Goal: Task Accomplishment & Management: Manage account settings

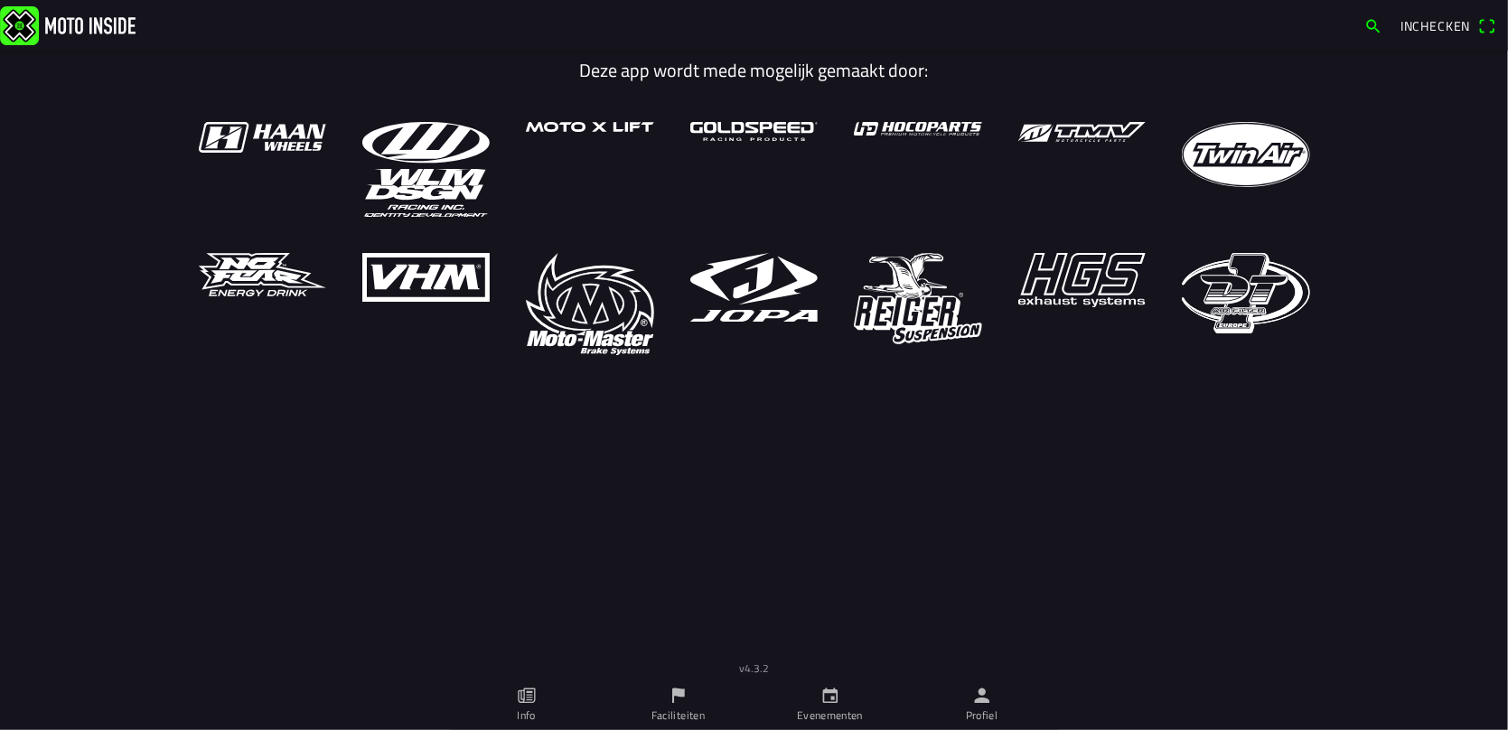
click at [976, 699] on icon "person" at bounding box center [982, 696] width 20 height 20
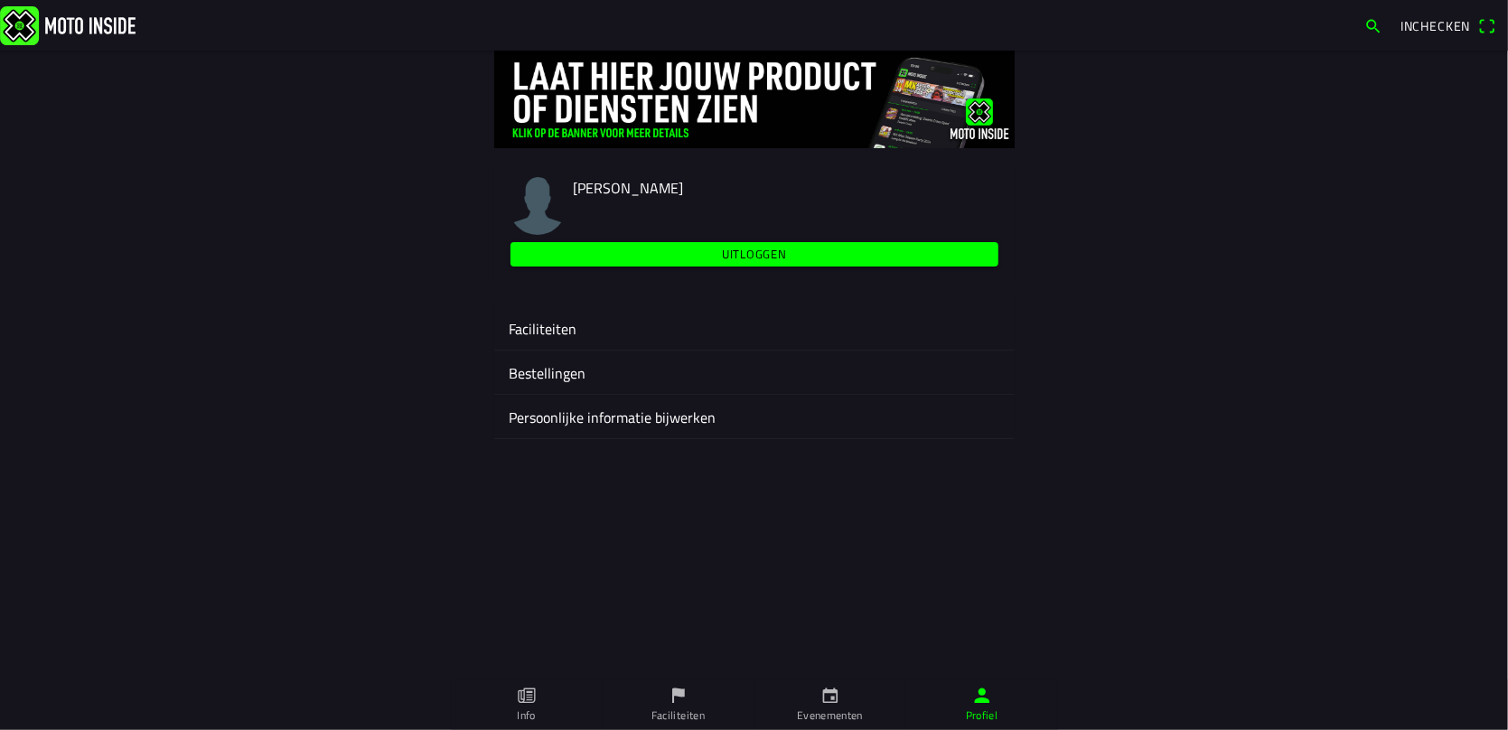
click at [549, 322] on ion-label "Faciliteiten" at bounding box center [755, 329] width 492 height 22
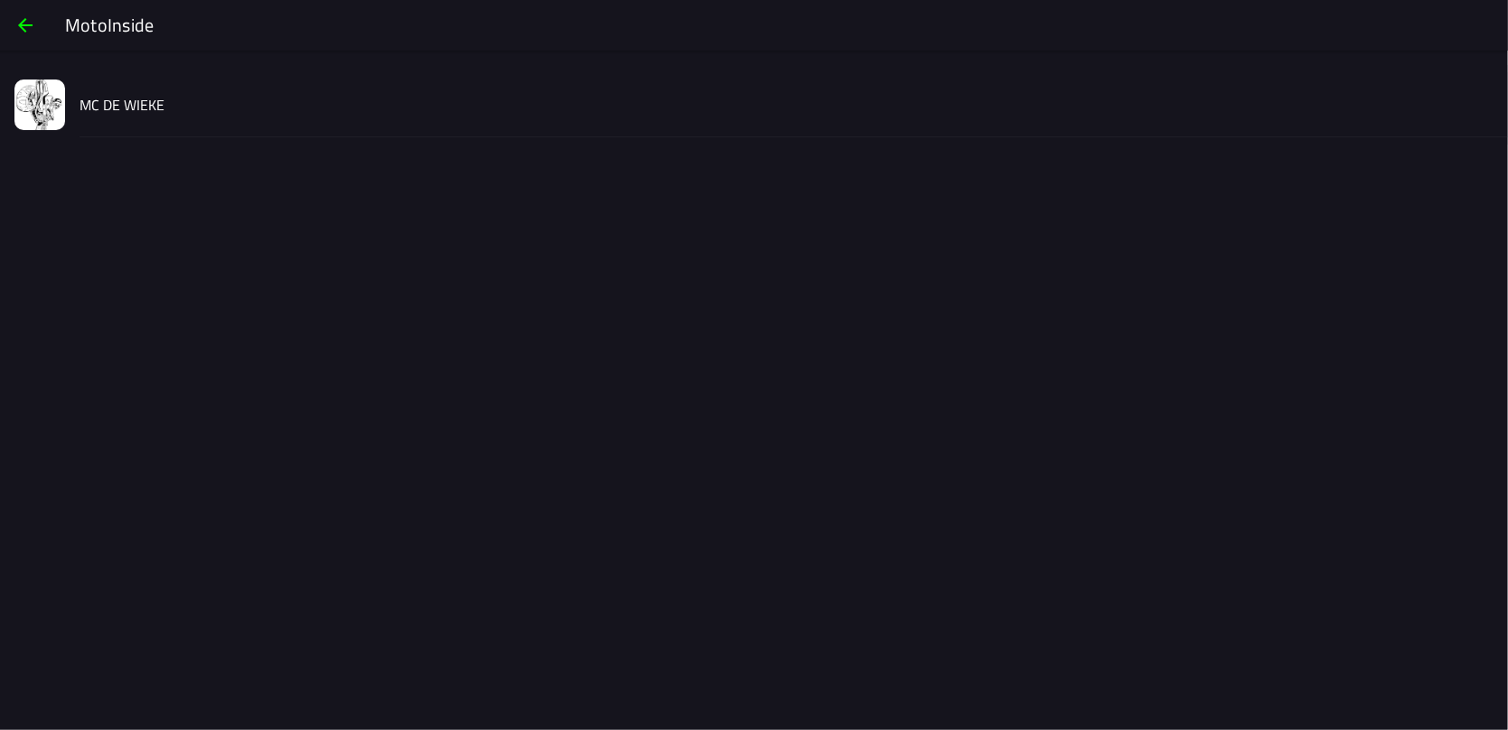
click at [0, 0] on slot "MC DE WIEKE" at bounding box center [0, 0] width 0 height 0
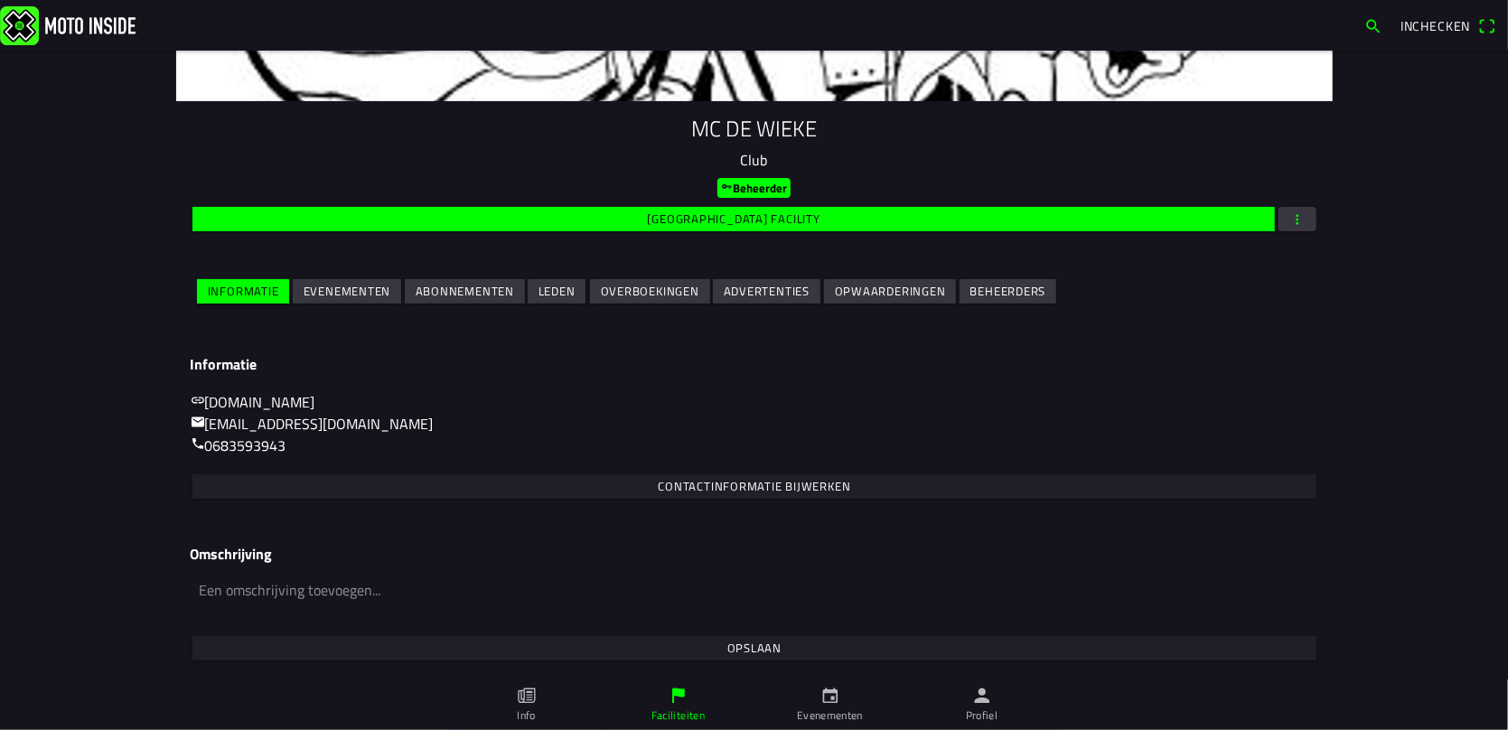
scroll to position [48, 0]
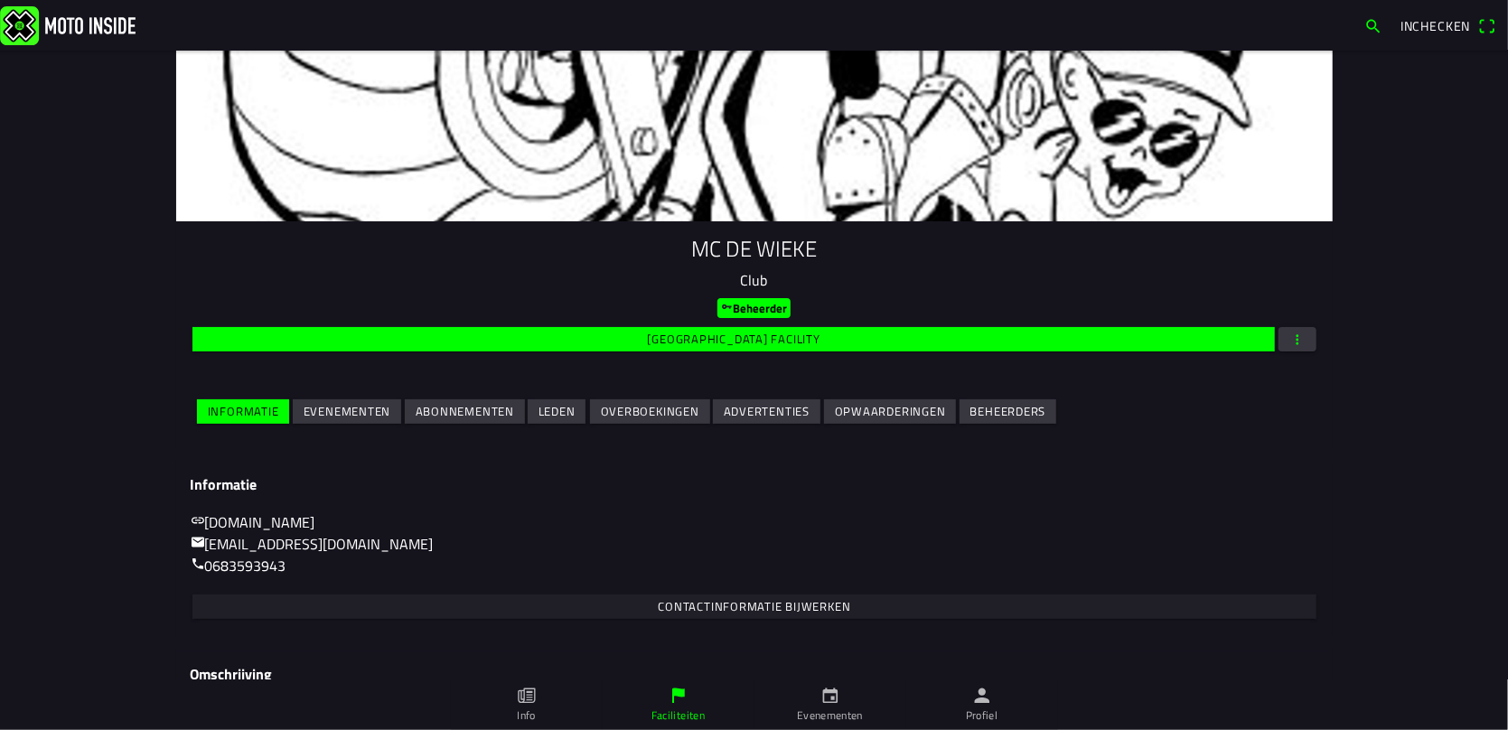
click at [354, 399] on span "Evenementen" at bounding box center [347, 411] width 88 height 24
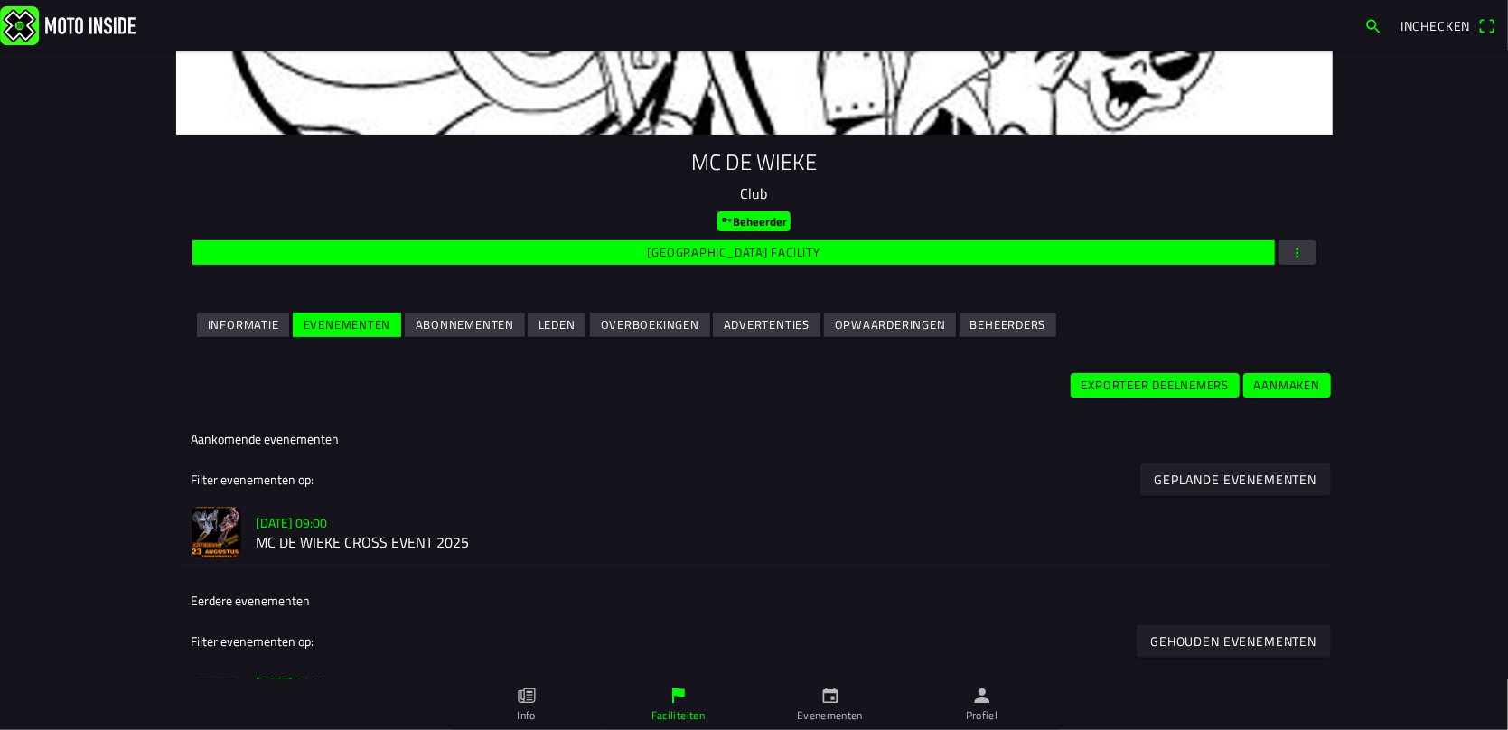
scroll to position [210, 0]
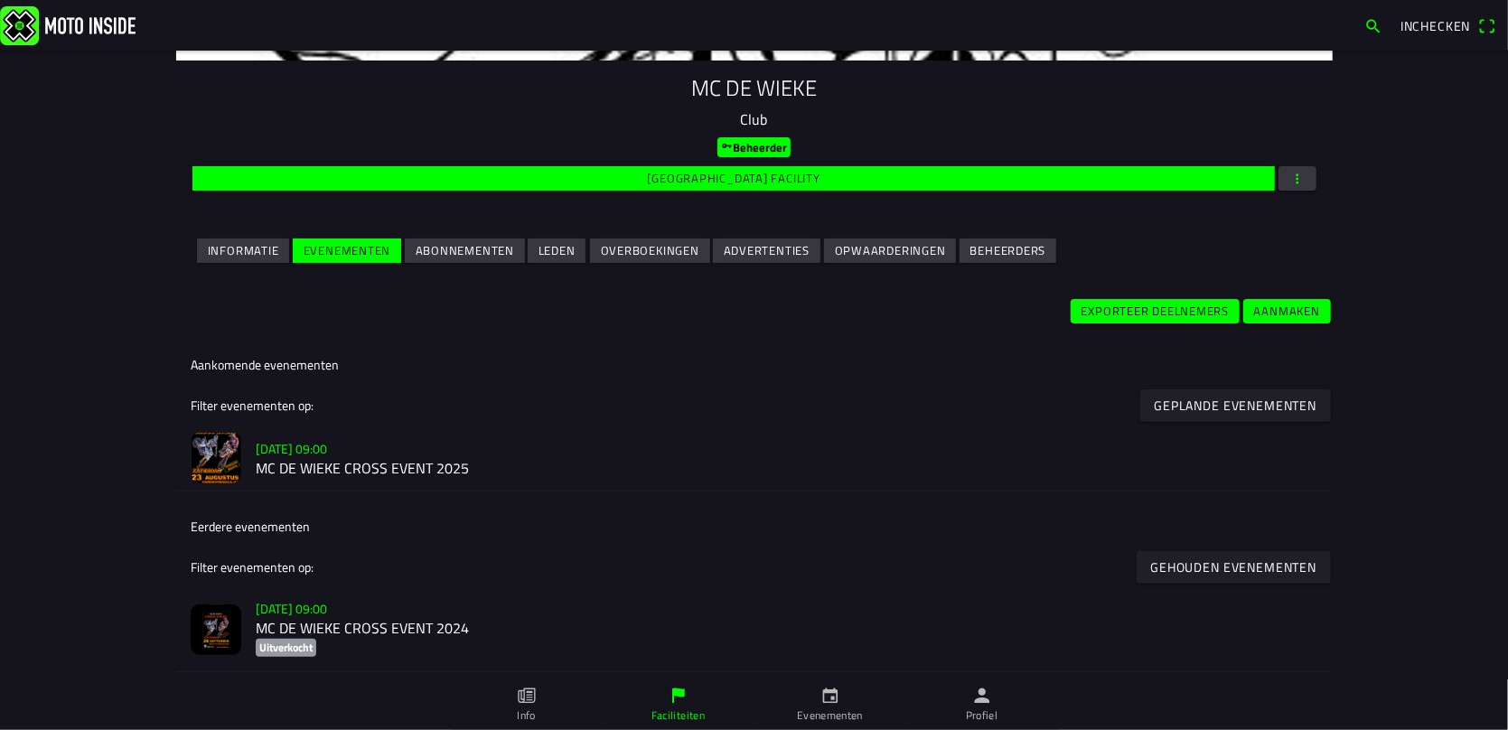
click at [0, 0] on slot "[DATE] 09:00" at bounding box center [0, 0] width 0 height 0
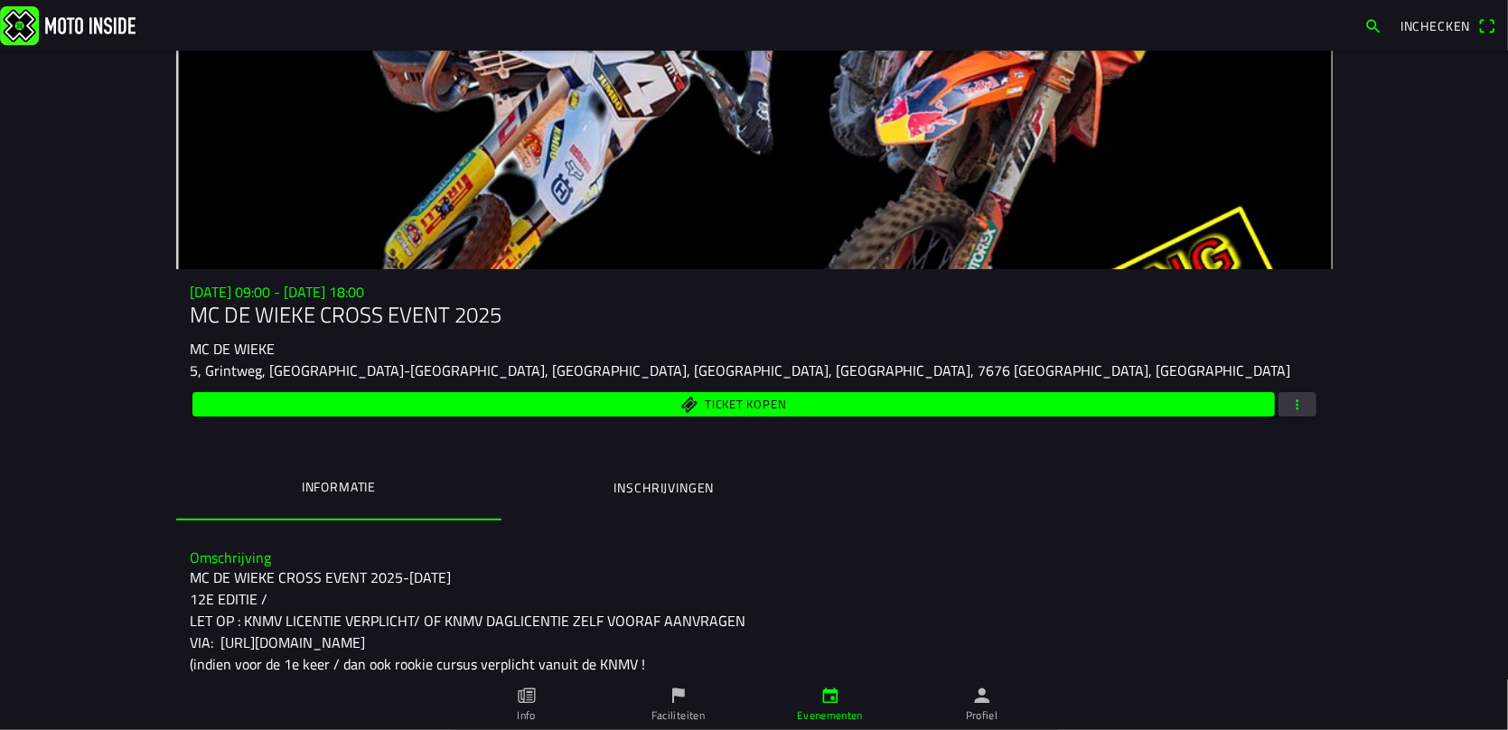
click at [647, 483] on ion-label "Inschrijvingen" at bounding box center [664, 488] width 100 height 20
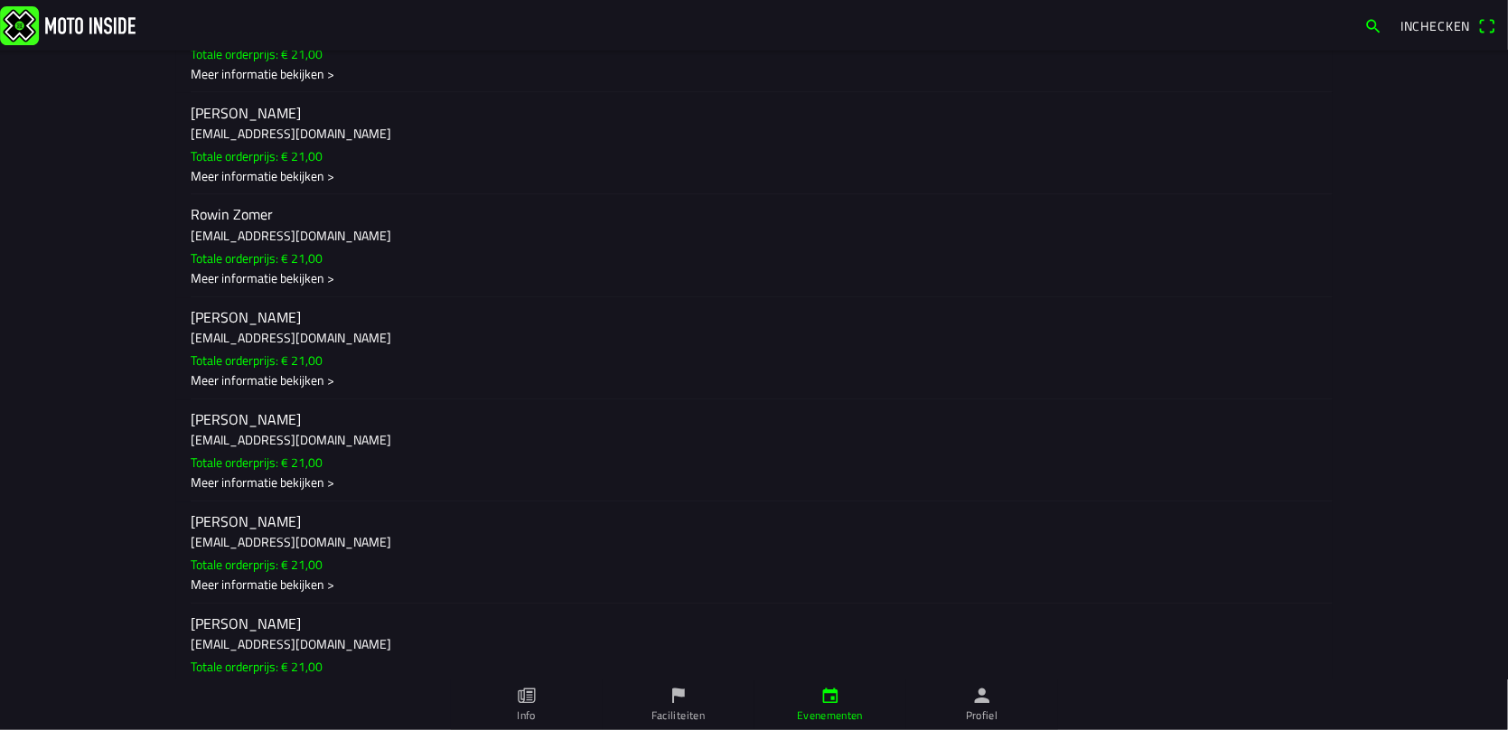
scroll to position [6507, 0]
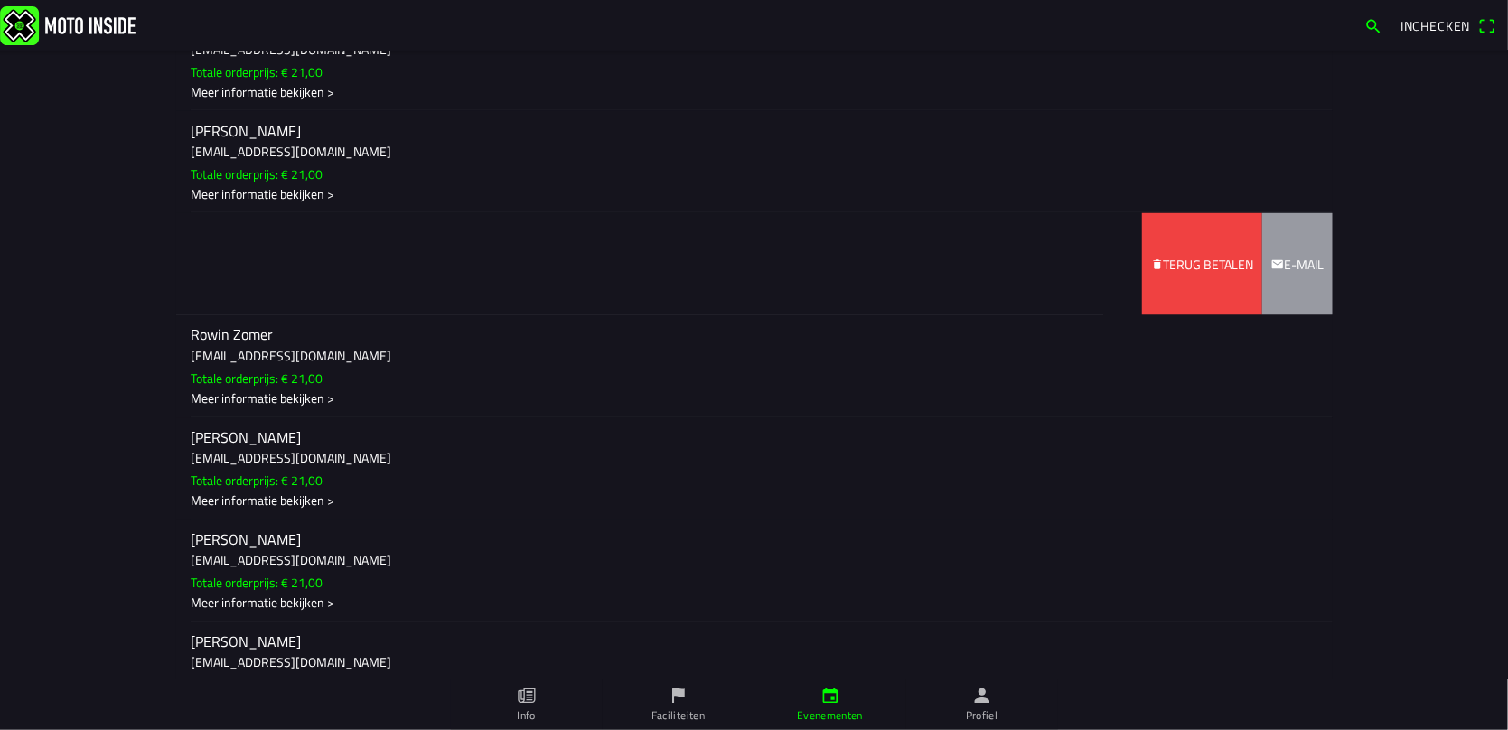
drag, startPoint x: 239, startPoint y: 263, endPoint x: -26, endPoint y: 280, distance: 265.4
click at [0, 280] on html "Inchecken [DATE] 09:00 - [DATE] 18:00 MC DE WIEKE CROSS EVENT 2025 MC DE WIEKE …" at bounding box center [754, 365] width 1508 height 730
click at [773, 101] on div "Meer informatie bekijken >" at bounding box center [755, 91] width 1128 height 19
click at [1381, 511] on main "[DATE] 09:00 - [DATE] 18:00 MC DE WIEKE CROSS EVENT 2025 MC DE WIEKE 5, Grintwe…" at bounding box center [754, 391] width 1508 height 680
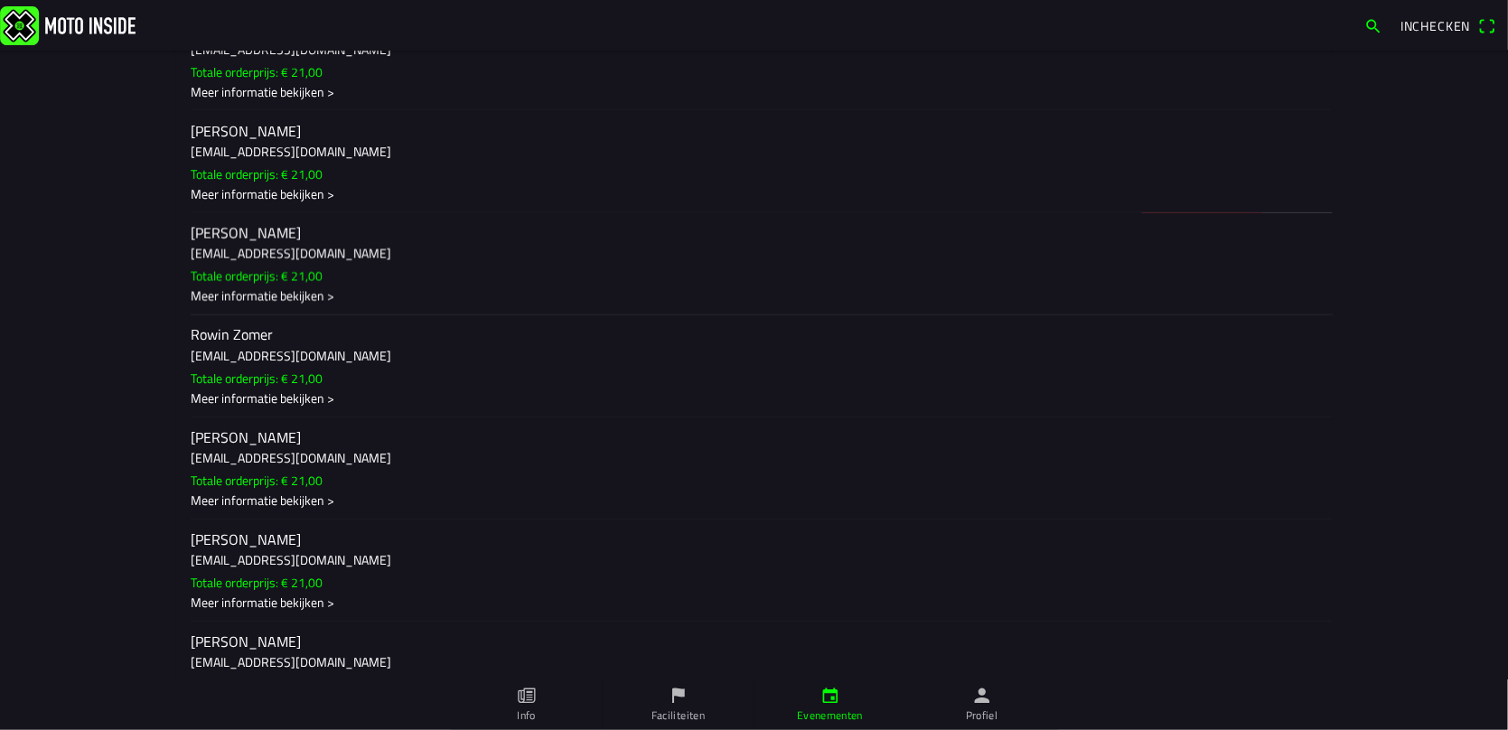
drag, startPoint x: 238, startPoint y: 278, endPoint x: 676, endPoint y: 254, distance: 439.0
click at [676, 254] on ion-item-options "Terug betalen E-mail" at bounding box center [754, 264] width 1157 height 102
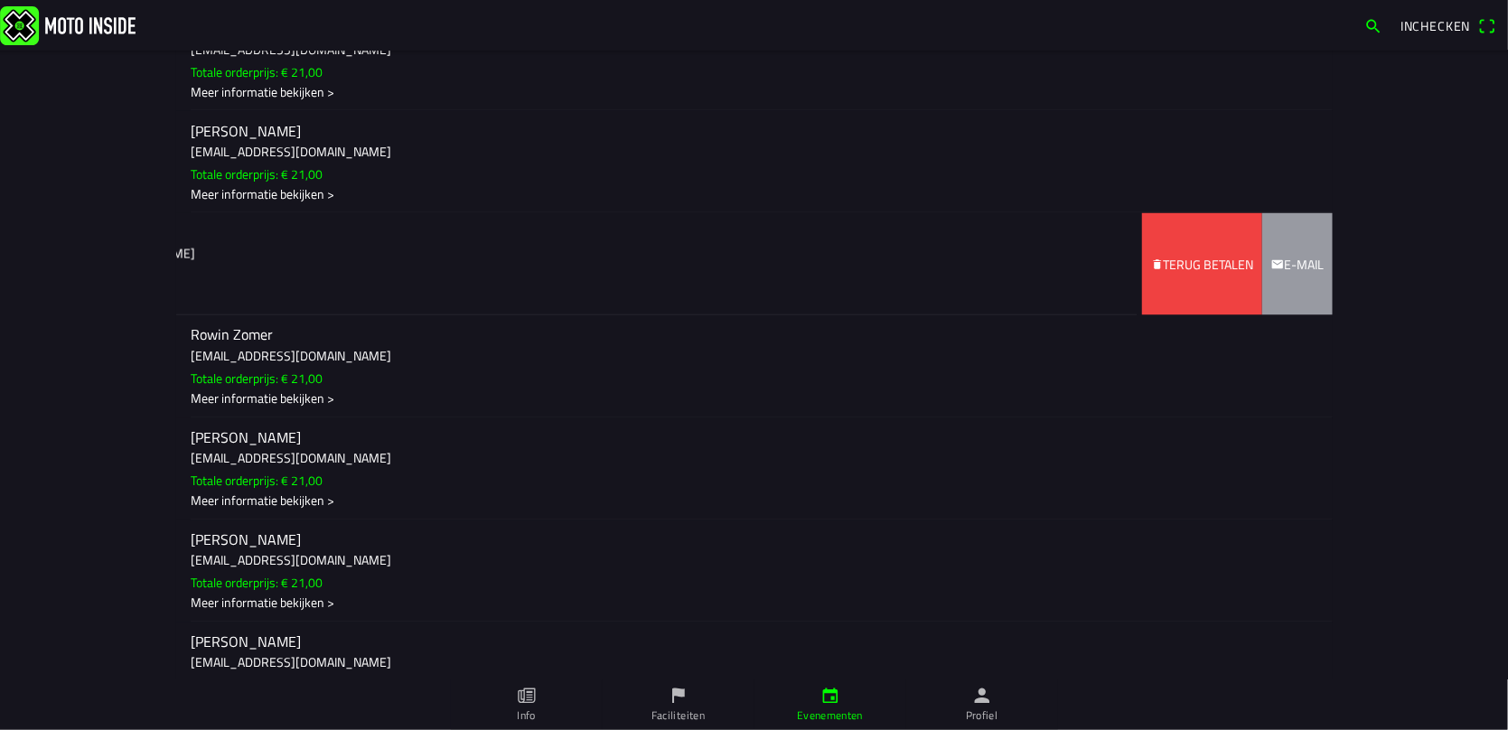
drag, startPoint x: 245, startPoint y: 261, endPoint x: 33, endPoint y: 273, distance: 211.8
click at [33, 273] on main "[DATE] 09:00 - [DATE] 18:00 MC DE WIEKE CROSS EVENT 2025 MC DE WIEKE 5, Grintwe…" at bounding box center [754, 391] width 1508 height 680
click at [0, 0] on slot "Terug betalen" at bounding box center [0, 0] width 0 height 0
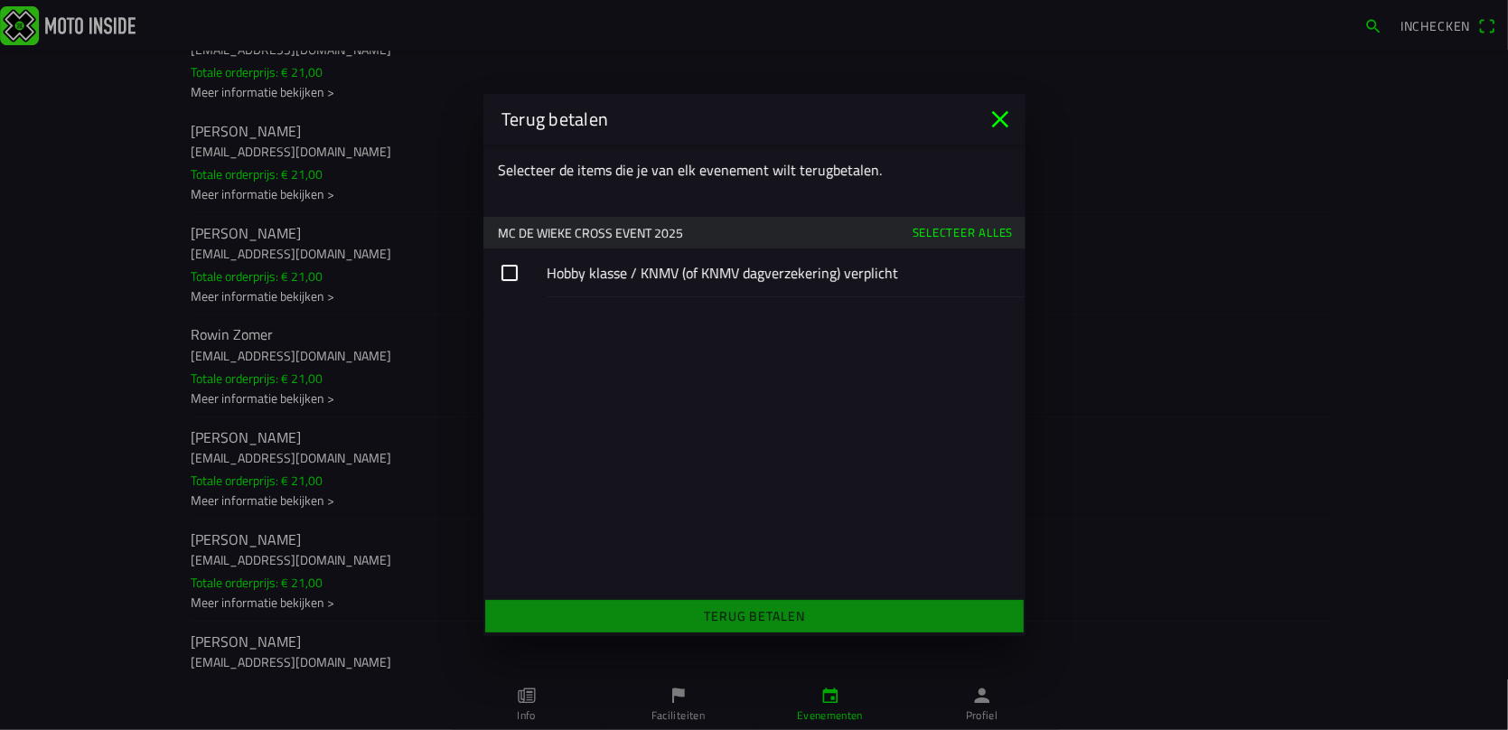
click at [505, 271] on button "button" at bounding box center [755, 273] width 542 height 49
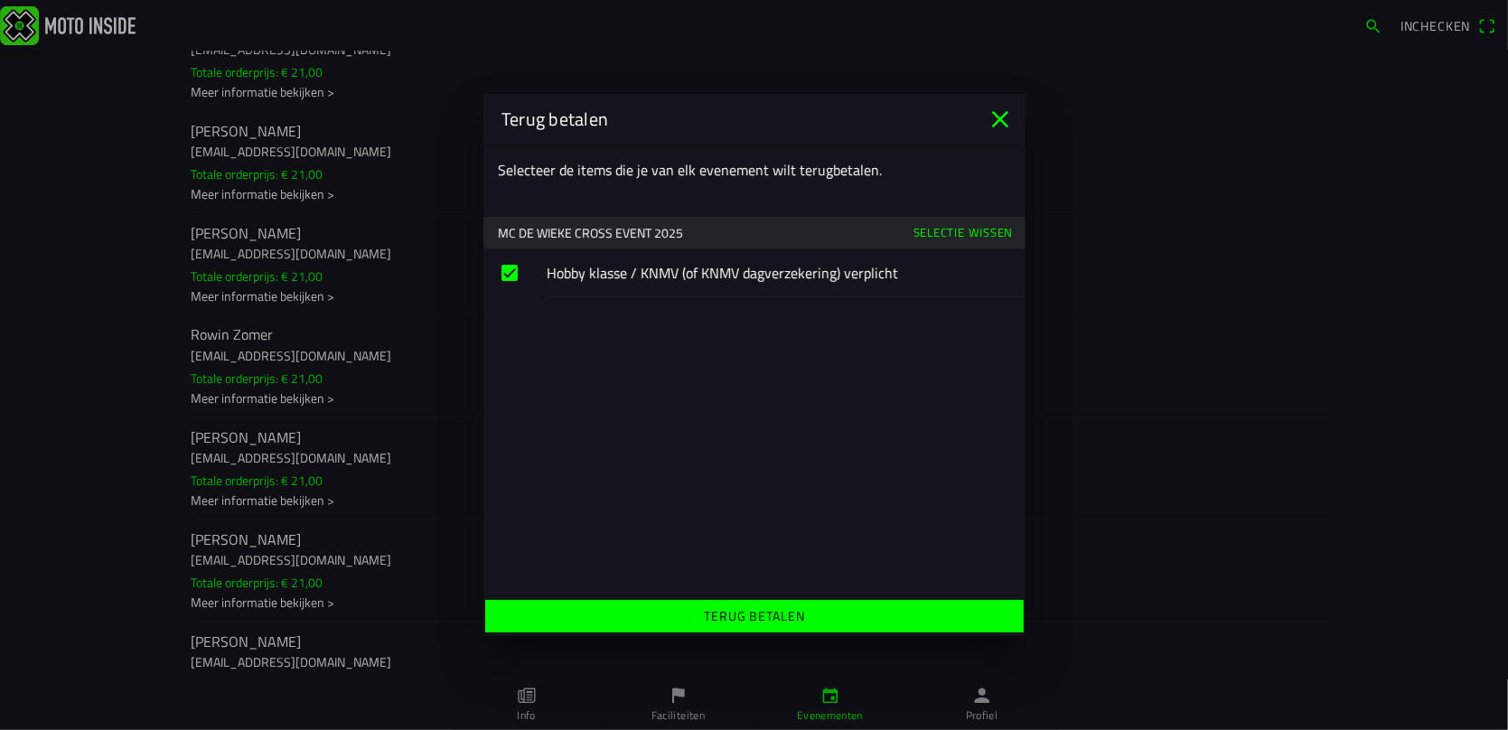
click at [0, 0] on slot "Terug betalen" at bounding box center [0, 0] width 0 height 0
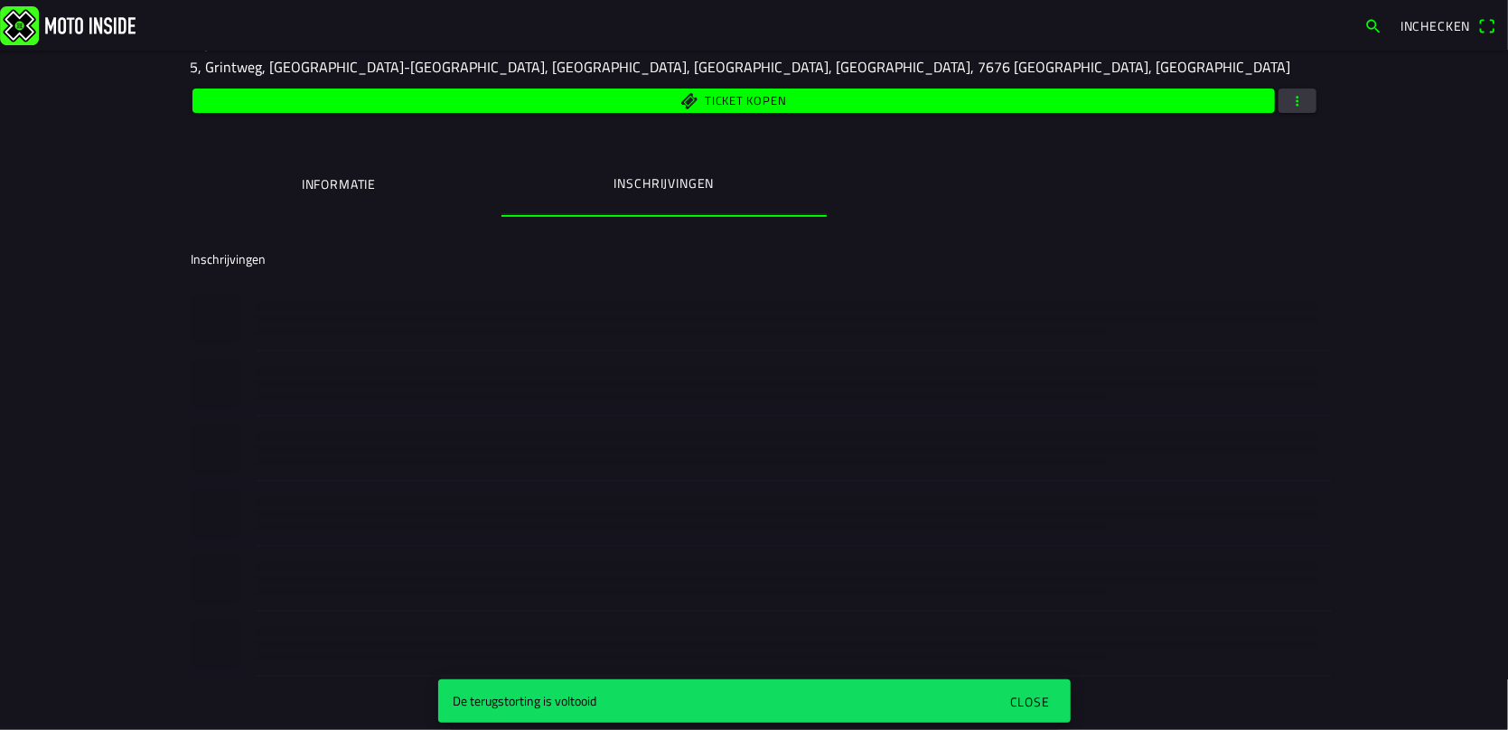
scroll to position [0, 0]
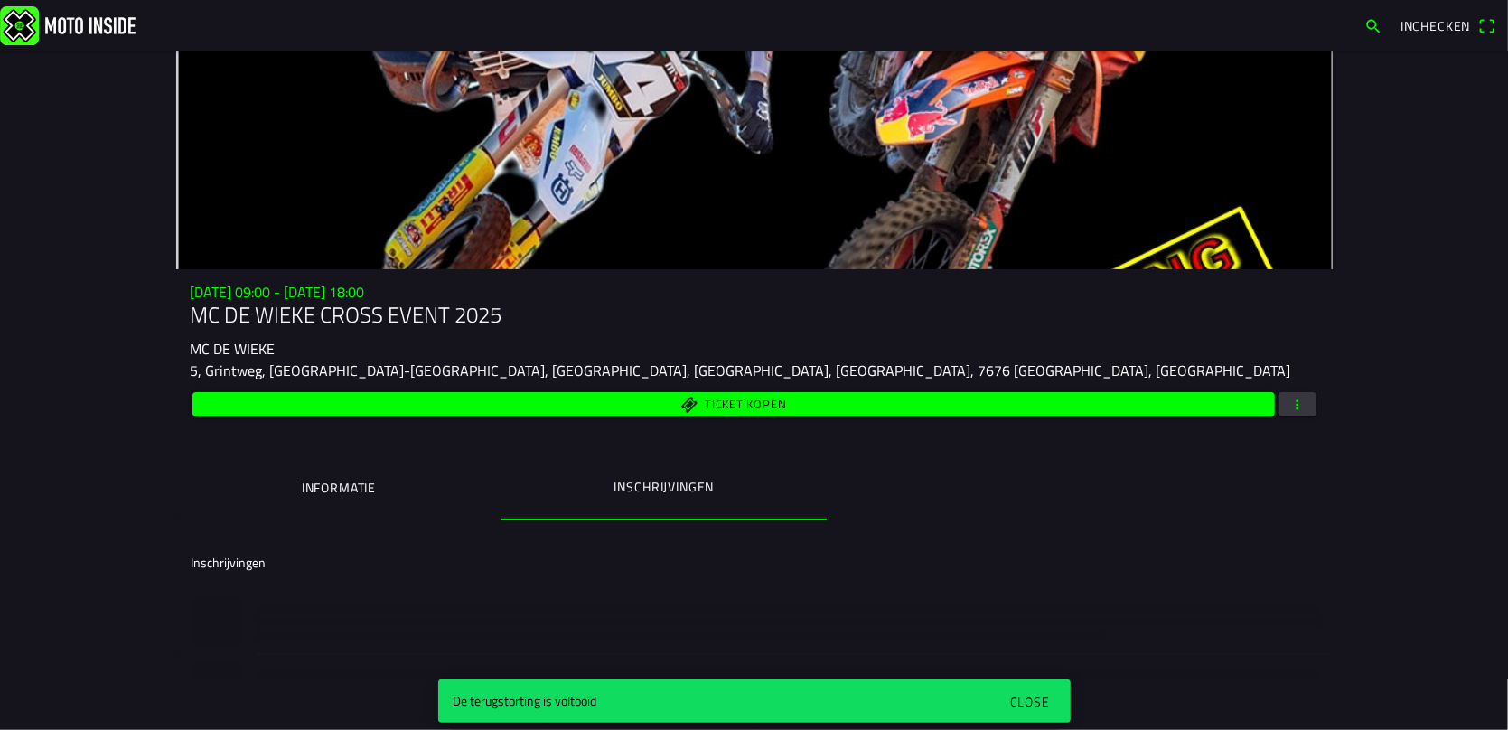
click at [1024, 703] on div "Close" at bounding box center [1029, 701] width 40 height 19
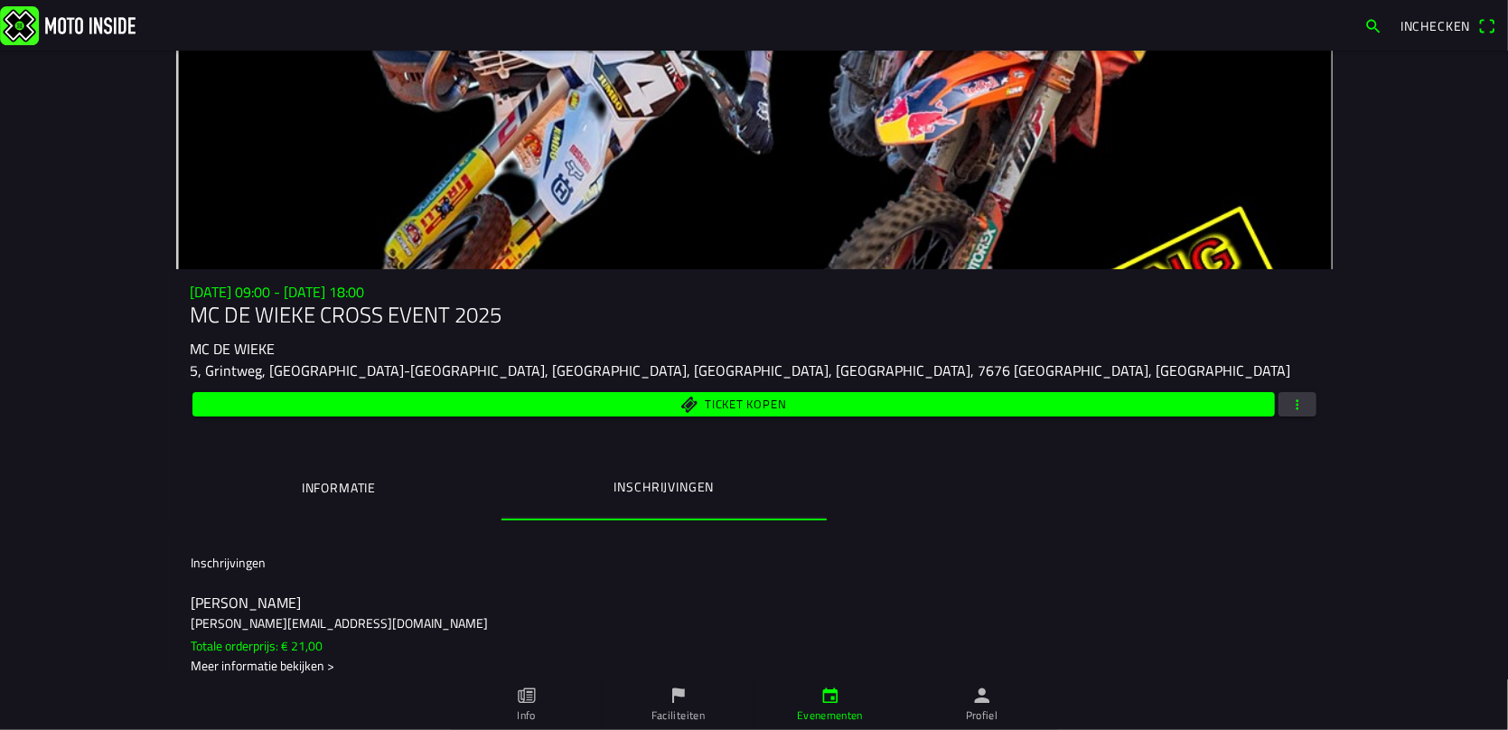
click at [1292, 399] on span "button" at bounding box center [1298, 404] width 16 height 24
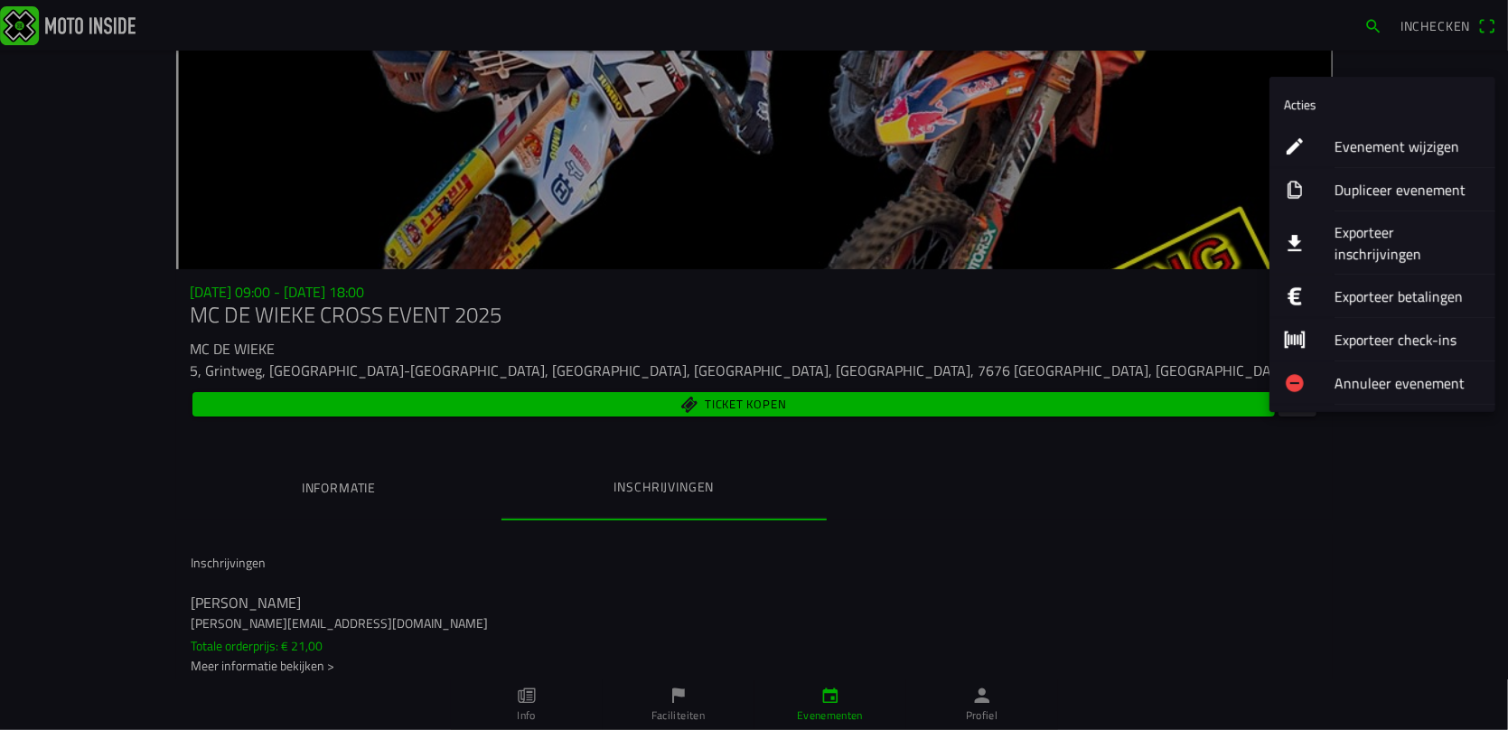
click at [1352, 141] on ion-label "Evenement wijzigen" at bounding box center [1408, 147] width 146 height 22
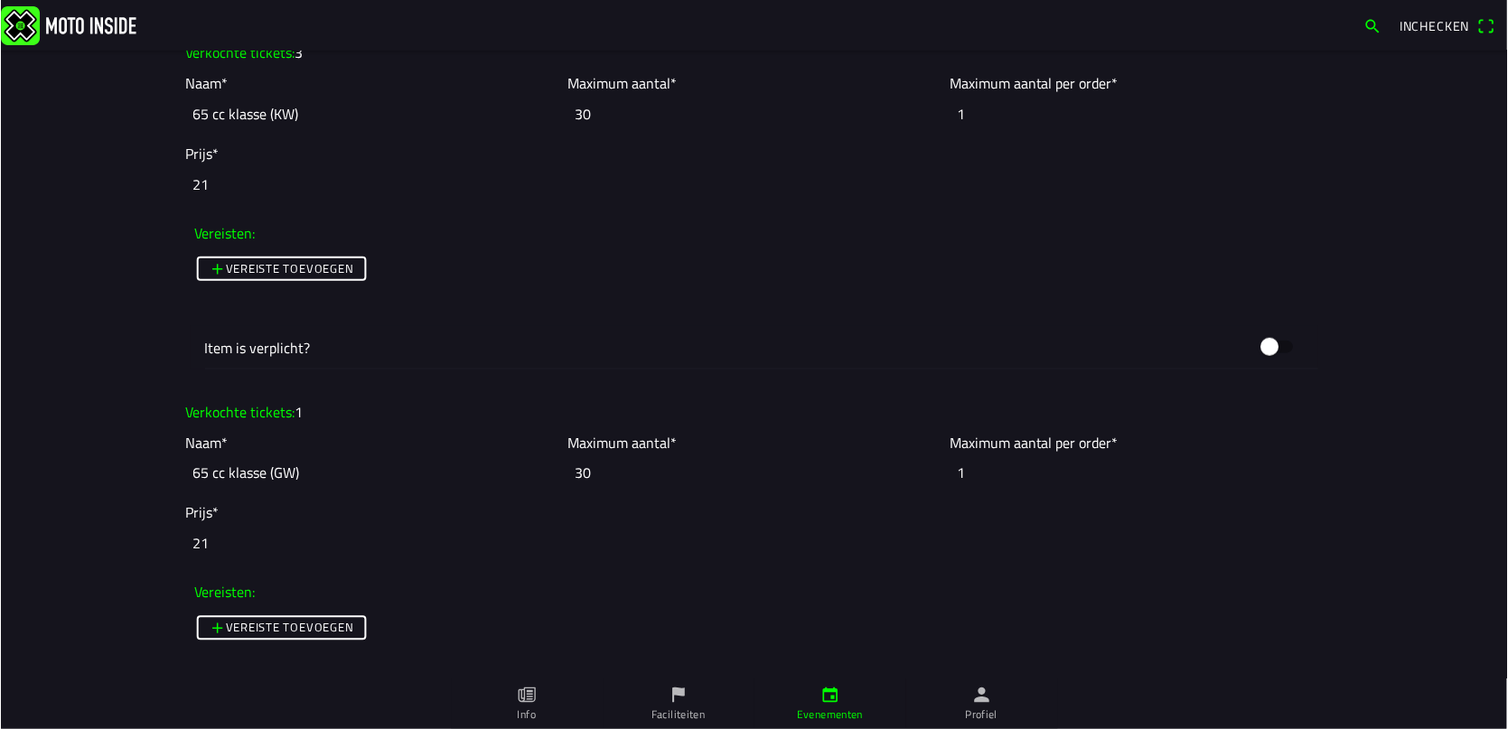
scroll to position [1686, 0]
